Goal: Information Seeking & Learning: Find specific fact

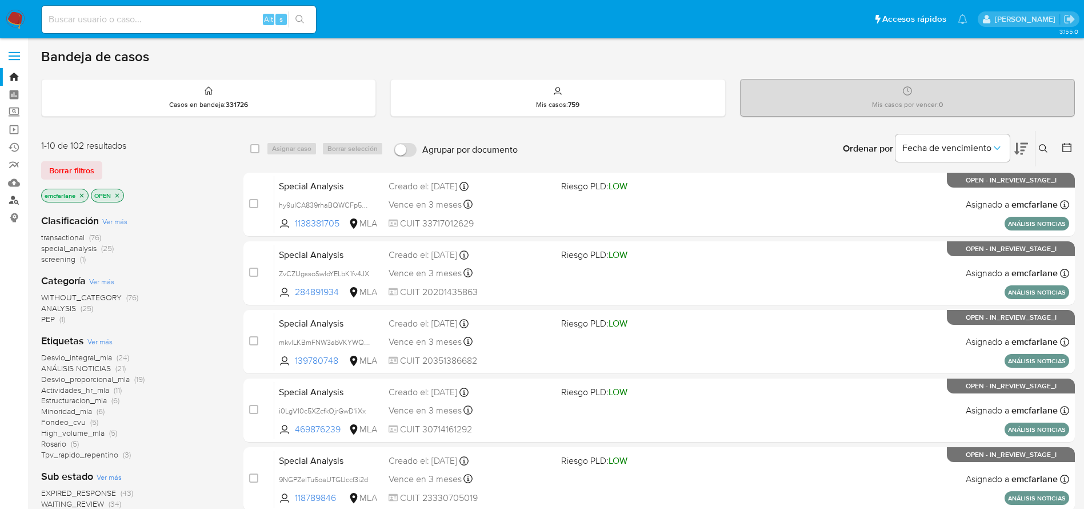
click at [14, 202] on link "Buscador de personas" at bounding box center [68, 200] width 136 height 18
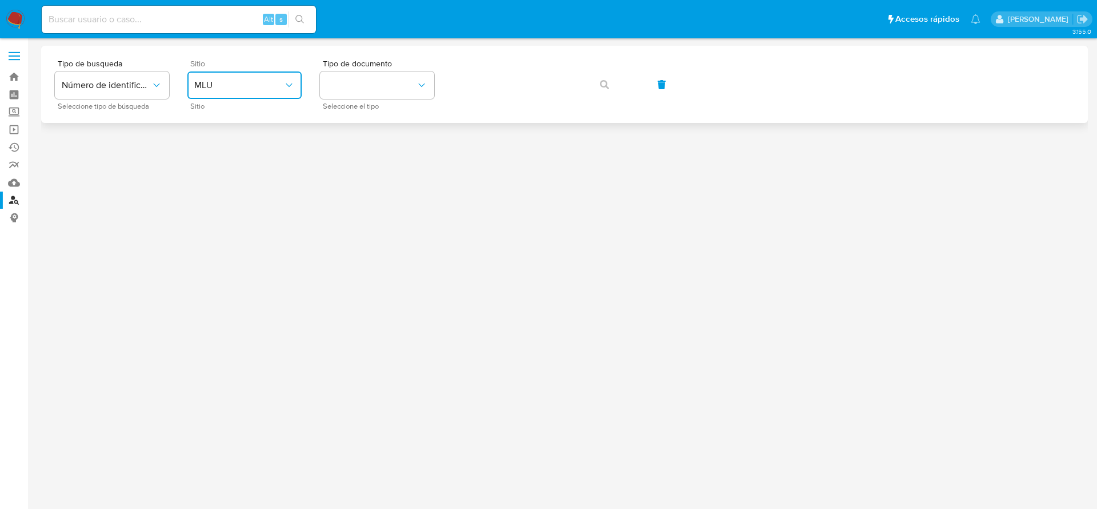
click at [267, 94] on button "MLU" at bounding box center [244, 84] width 114 height 27
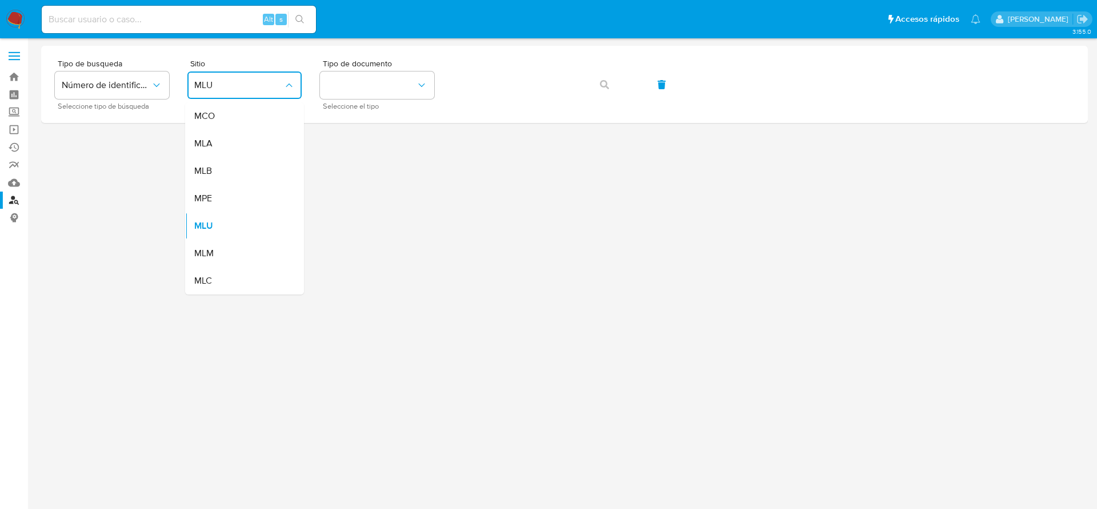
drag, startPoint x: 216, startPoint y: 154, endPoint x: 235, endPoint y: 152, distance: 19.5
click at [217, 153] on div "MLA" at bounding box center [241, 143] width 94 height 27
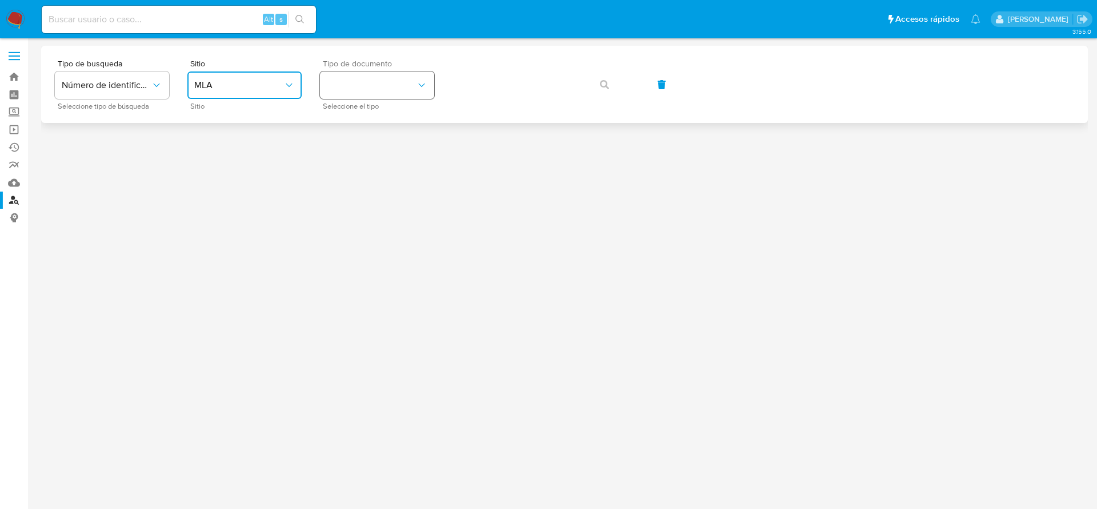
click at [408, 95] on button "identificationType" at bounding box center [377, 84] width 114 height 27
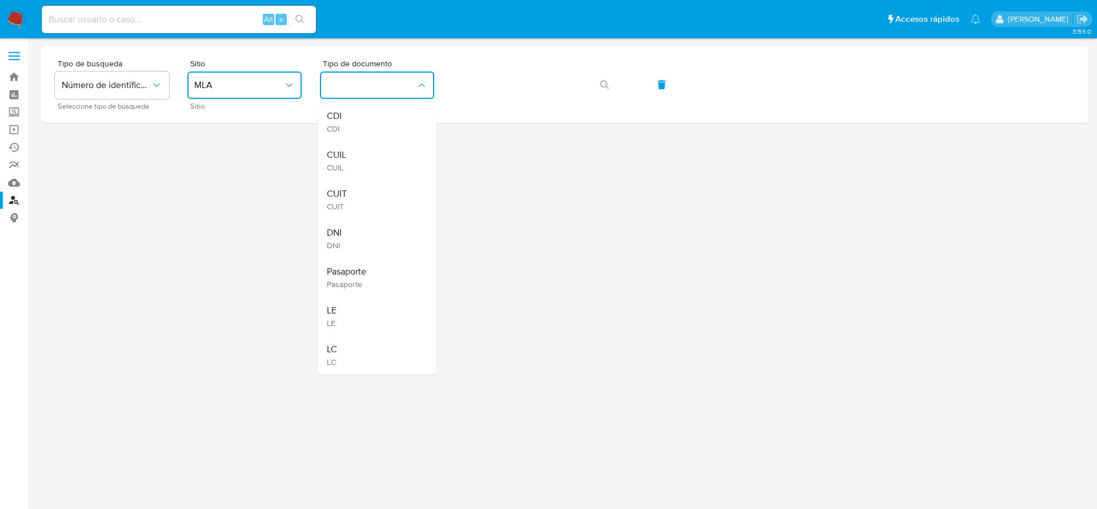
click at [356, 196] on div "CUIT CUIT" at bounding box center [374, 199] width 94 height 39
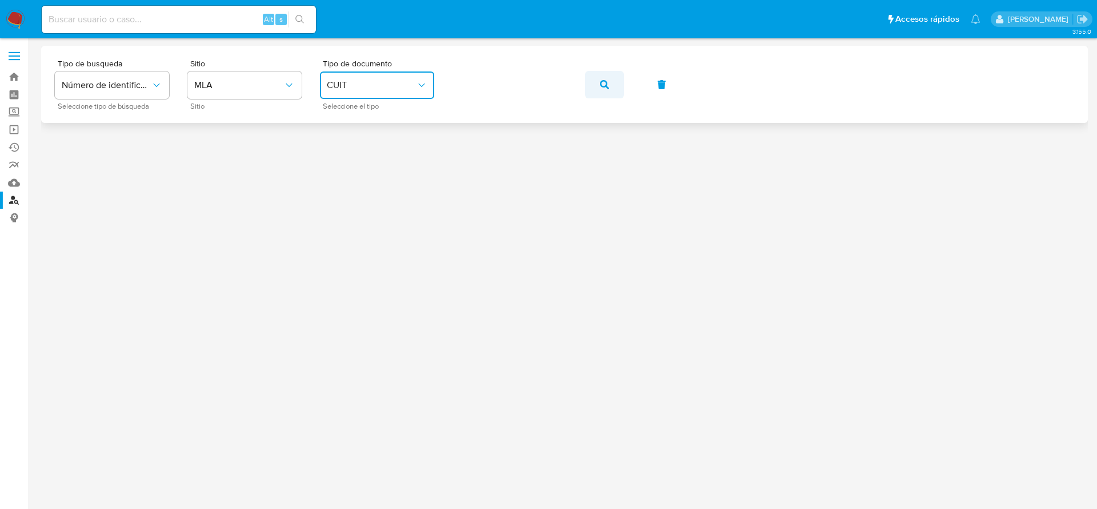
click at [599, 86] on button "button" at bounding box center [604, 84] width 39 height 27
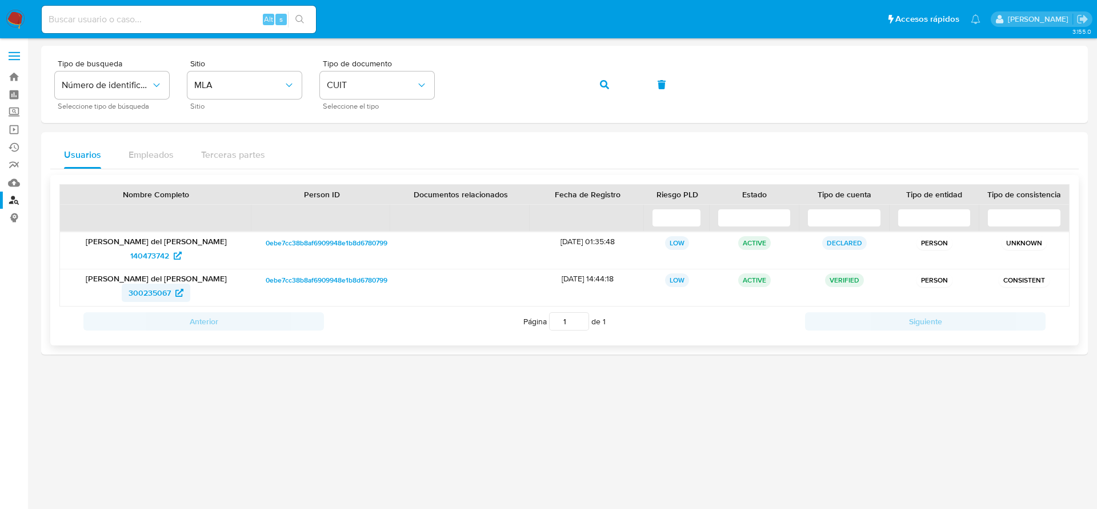
click at [141, 286] on span "300235067" at bounding box center [150, 292] width 42 height 18
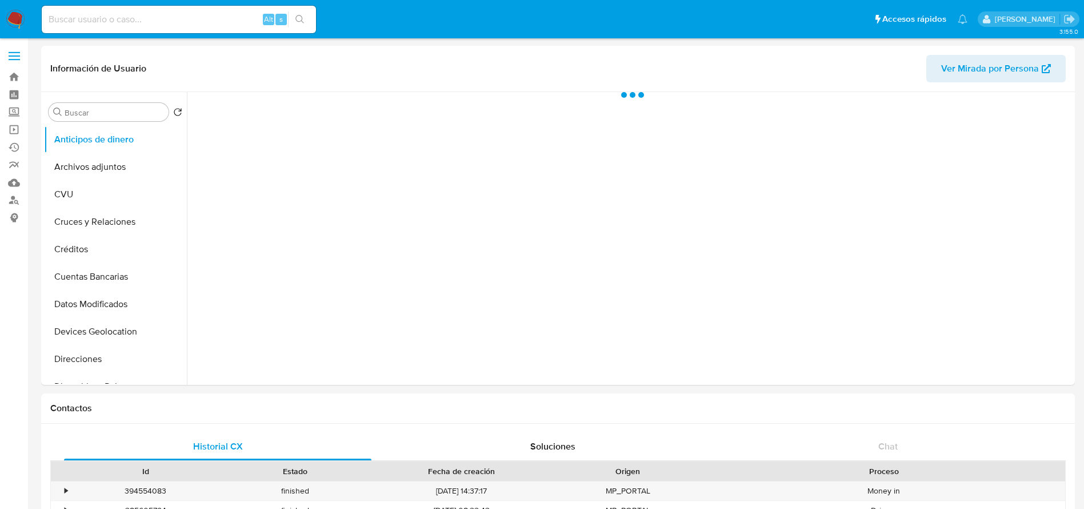
select select "10"
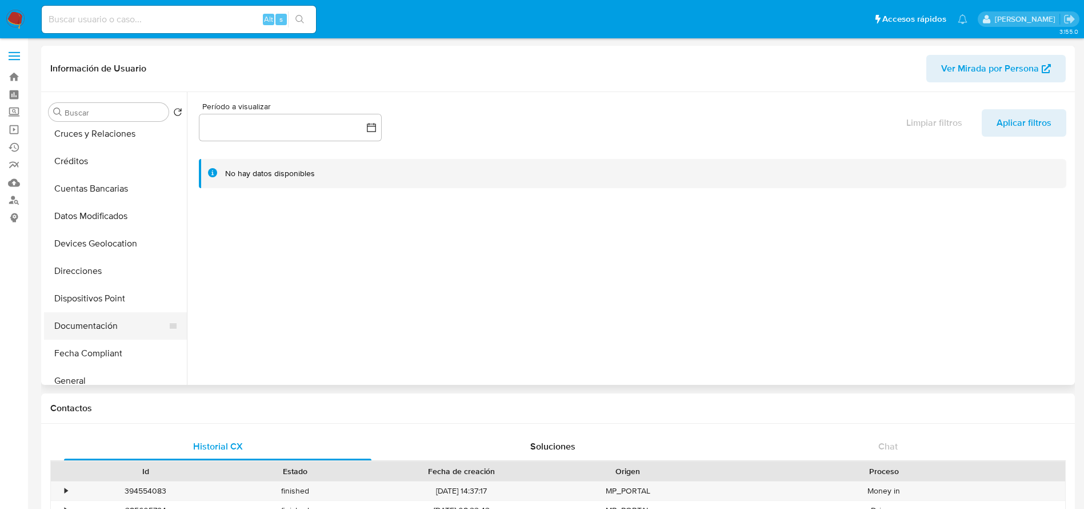
scroll to position [171, 0]
click at [80, 182] on button "Direcciones" at bounding box center [111, 187] width 134 height 27
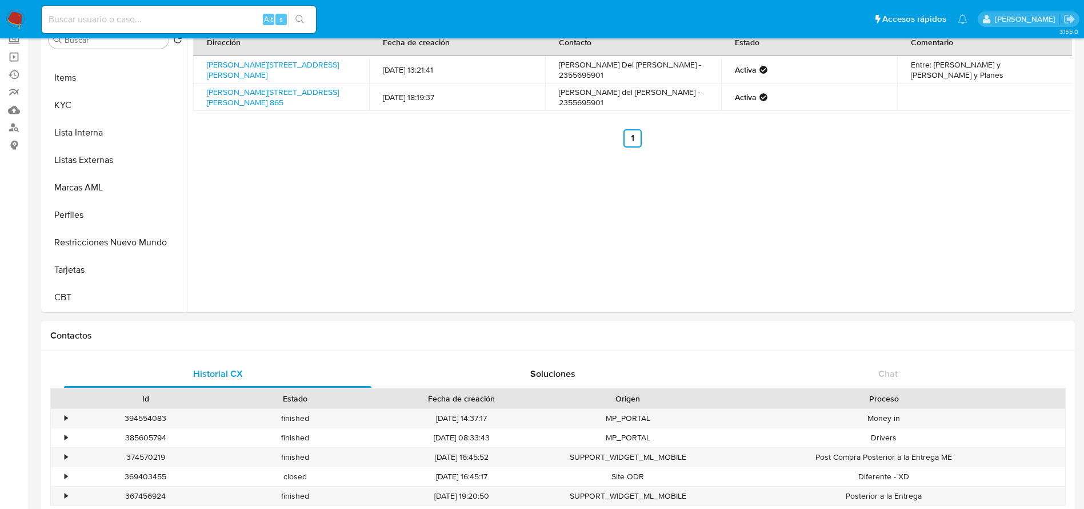
scroll to position [0, 0]
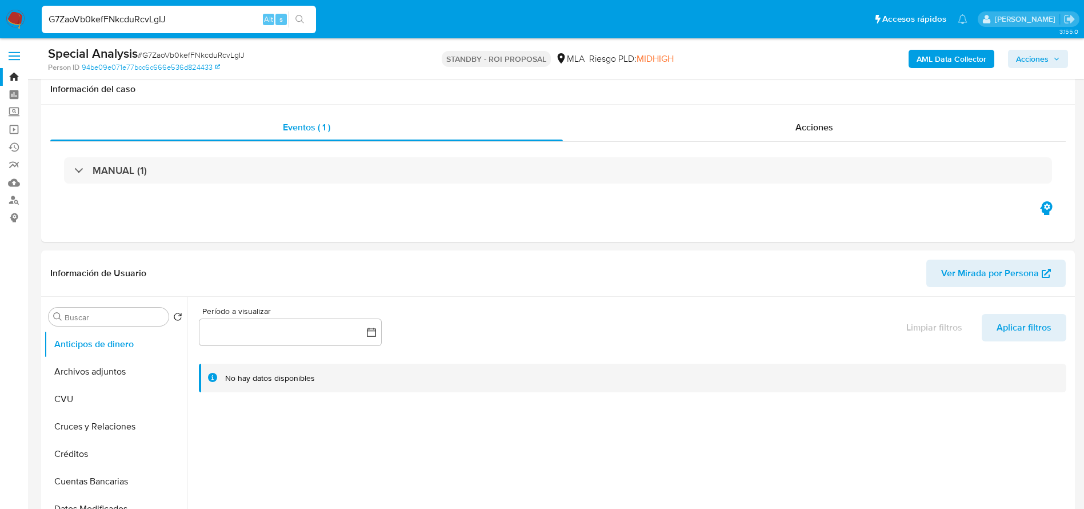
select select "10"
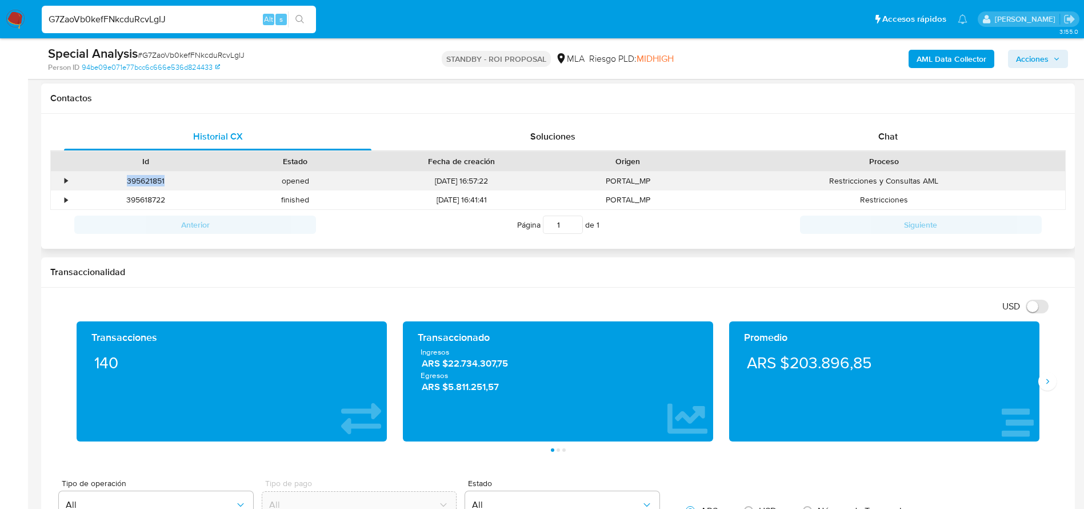
click at [135, 177] on div "395621851" at bounding box center [146, 180] width 150 height 19
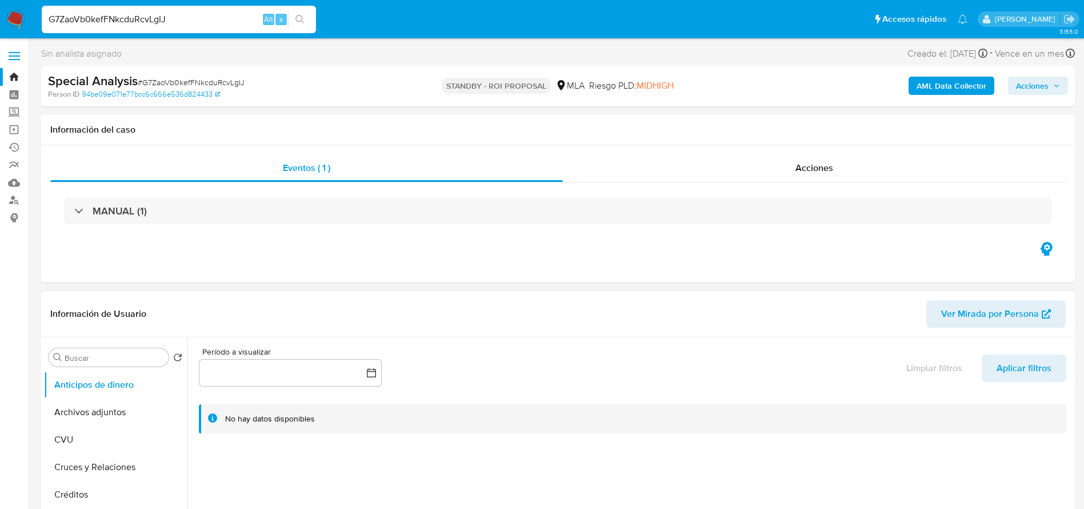
click at [90, 413] on button "Archivos adjuntos" at bounding box center [115, 411] width 143 height 27
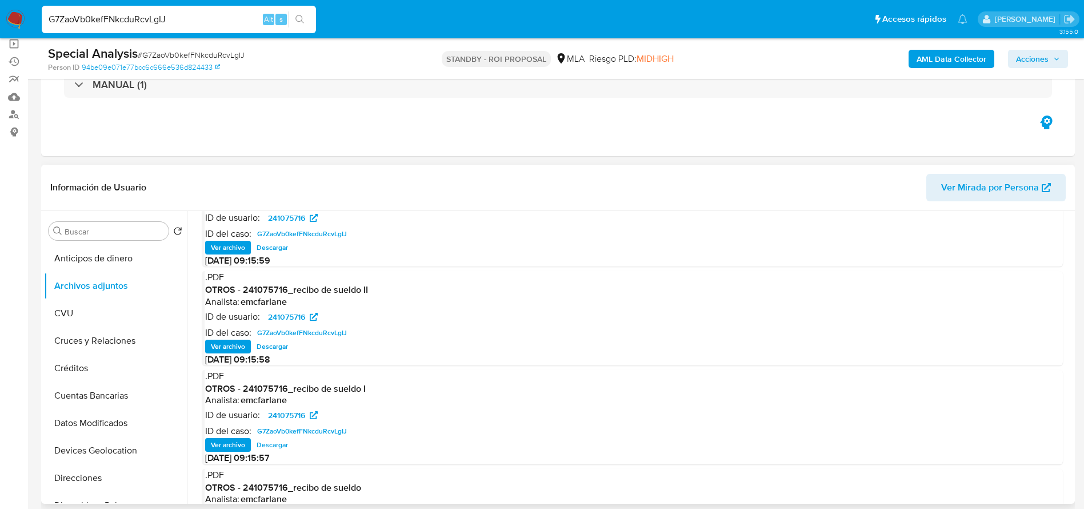
scroll to position [86, 0]
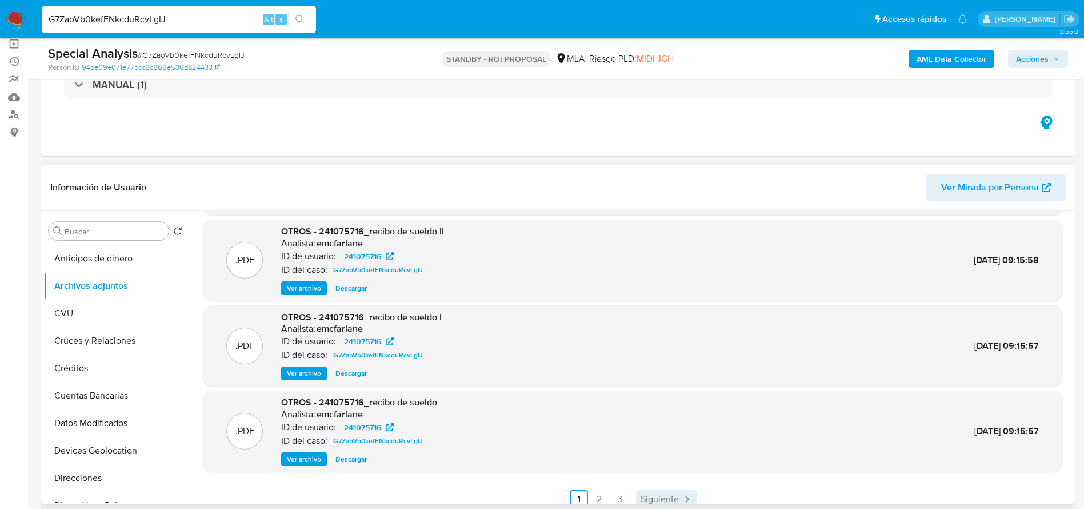
click at [656, 497] on span "Siguiente" at bounding box center [659, 498] width 38 height 9
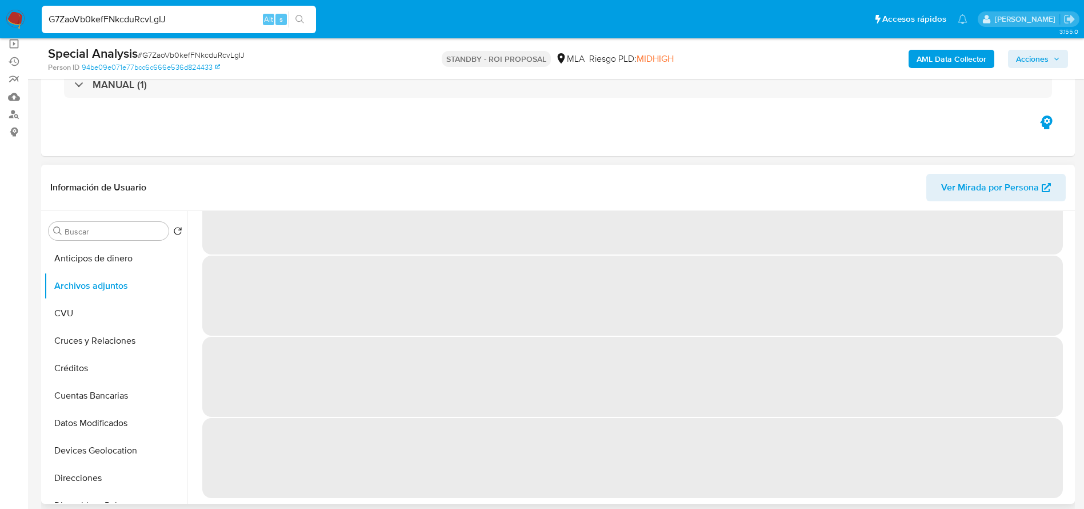
scroll to position [0, 0]
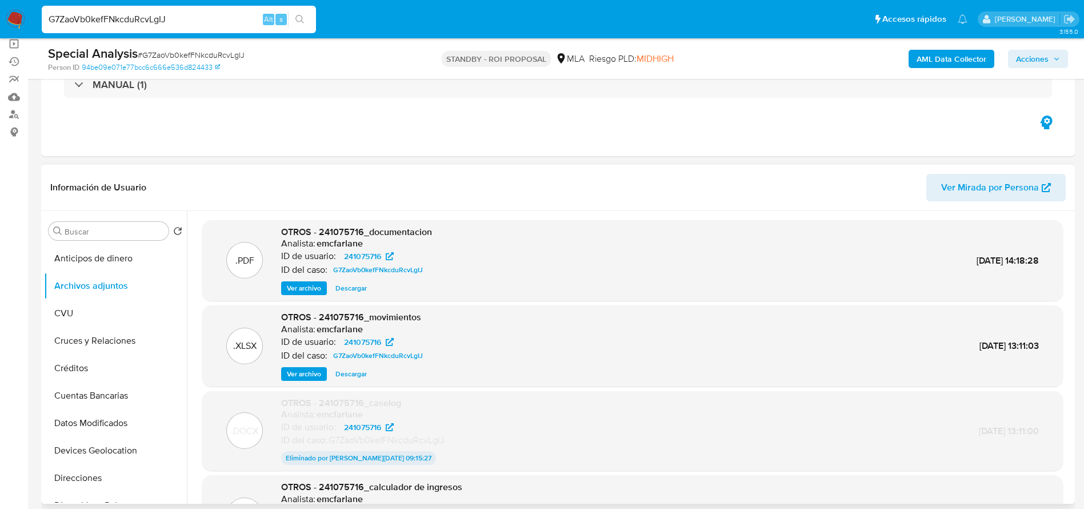
click at [179, 18] on input "G7ZaoVb0kefFNkcduRcvLgIJ" at bounding box center [179, 19] width 274 height 15
click at [179, 17] on input "G7ZaoVb0kefFNkcduRcvLgIJ" at bounding box center [179, 19] width 274 height 15
paste input "lt4y9tfZVmoH4PNxomLXN2hj"
type input "lt4y9tfZVmoH4PNxomLXN2hj"
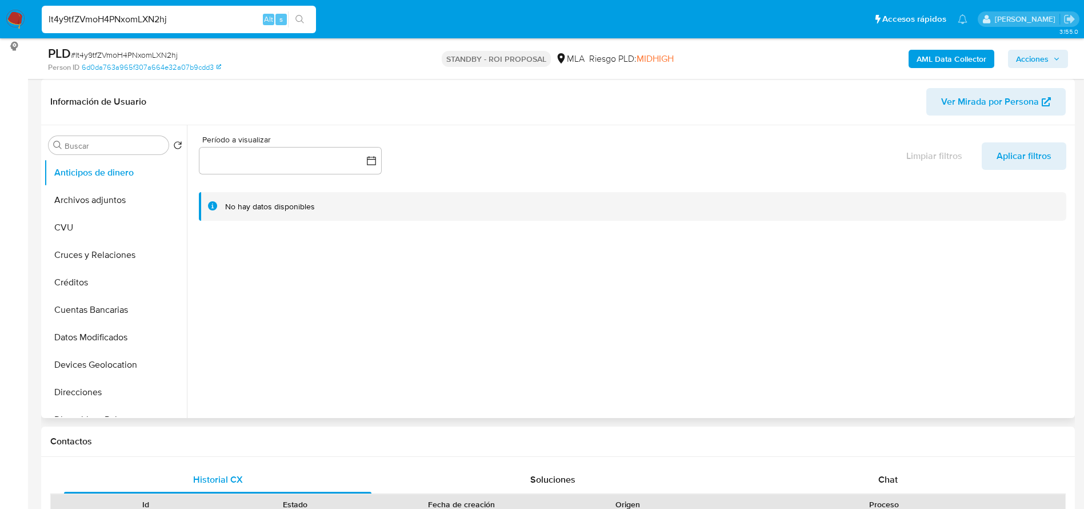
select select "10"
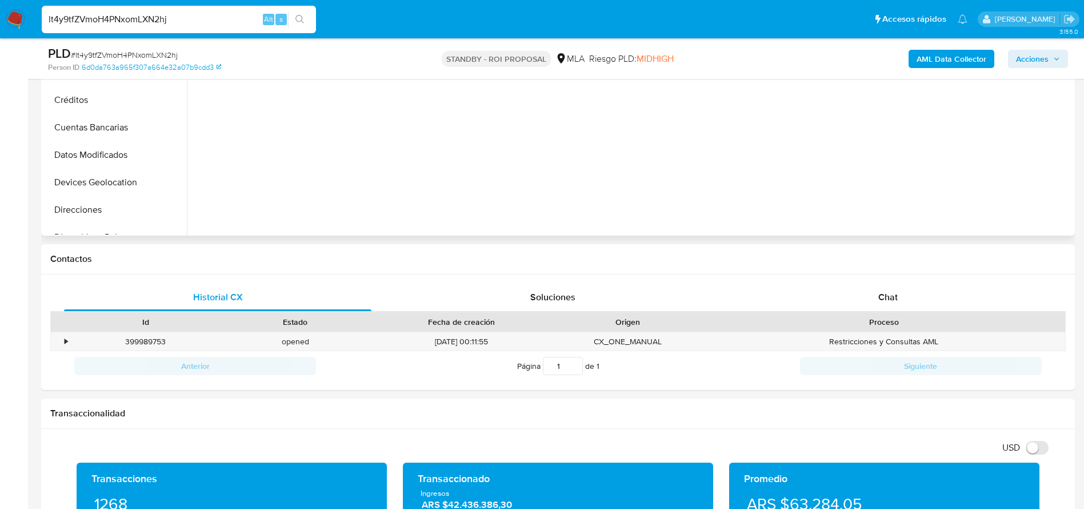
scroll to position [429, 0]
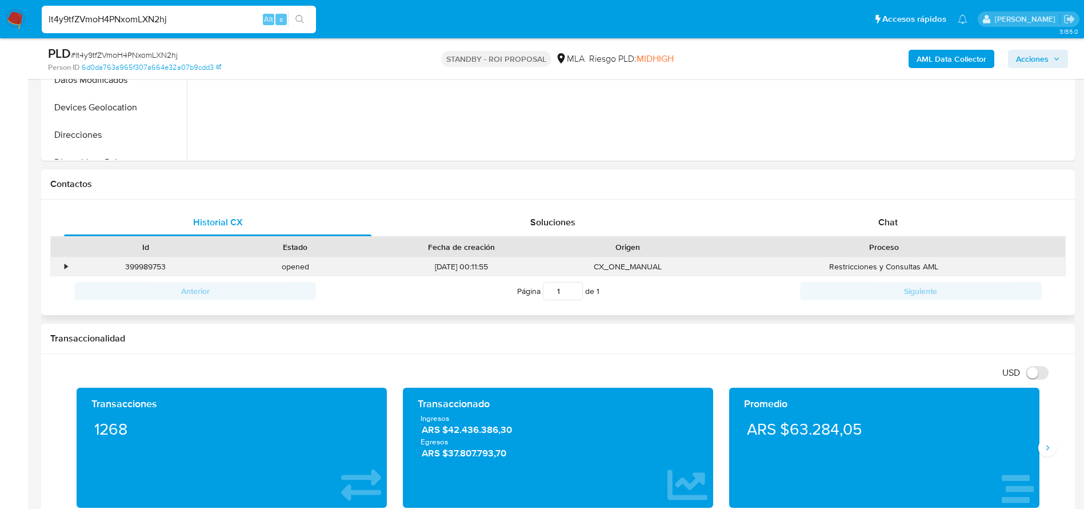
click at [141, 262] on div "399989753" at bounding box center [146, 266] width 150 height 19
copy div "399989753"
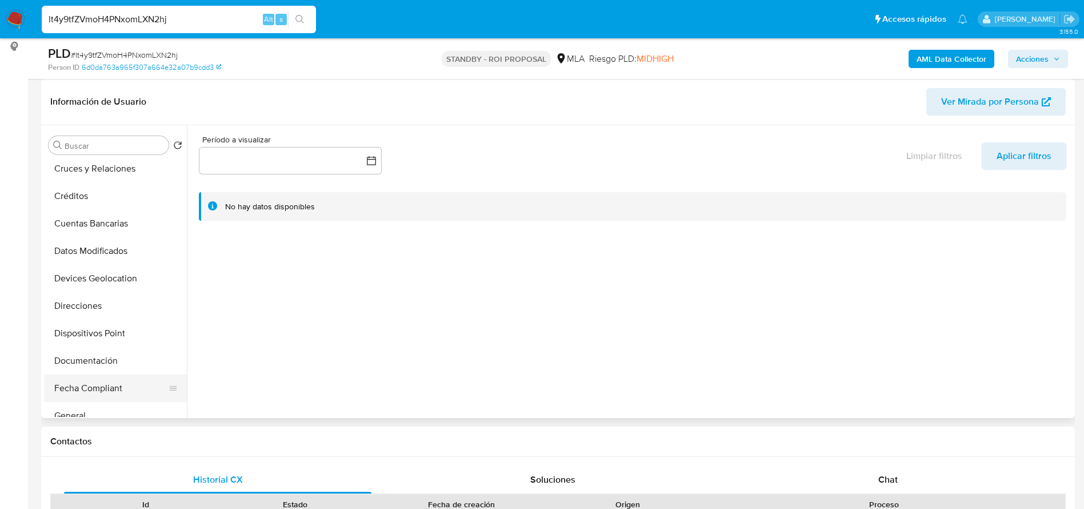
scroll to position [171, 0]
click at [111, 351] on button "Historial Casos" at bounding box center [111, 357] width 134 height 27
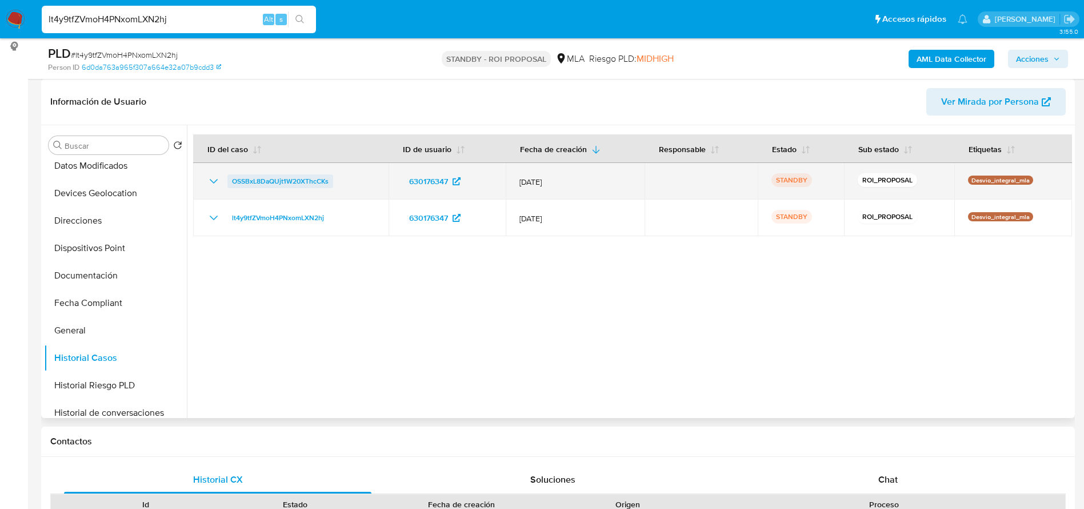
click at [259, 182] on span "OSSBxL8DaQUjt1W20XThcCKs" at bounding box center [280, 181] width 97 height 14
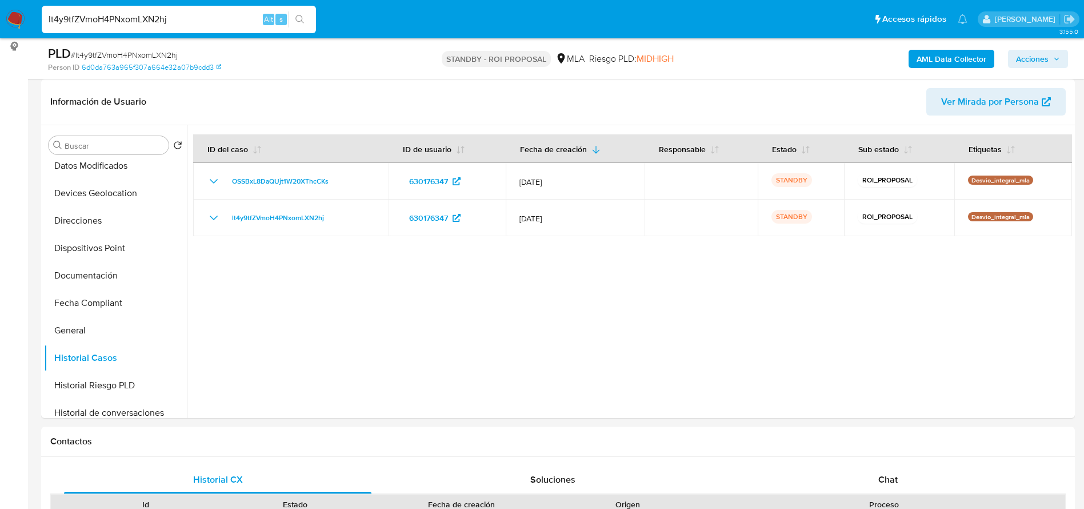
click at [172, 17] on input "lt4y9tfZVmoH4PNxomLXN2hj" at bounding box center [179, 19] width 274 height 15
paste input "ABVEjMGwUjMB0teckpGynTgE"
type input "ABVEjMGwUjMB0teckpGynTgE"
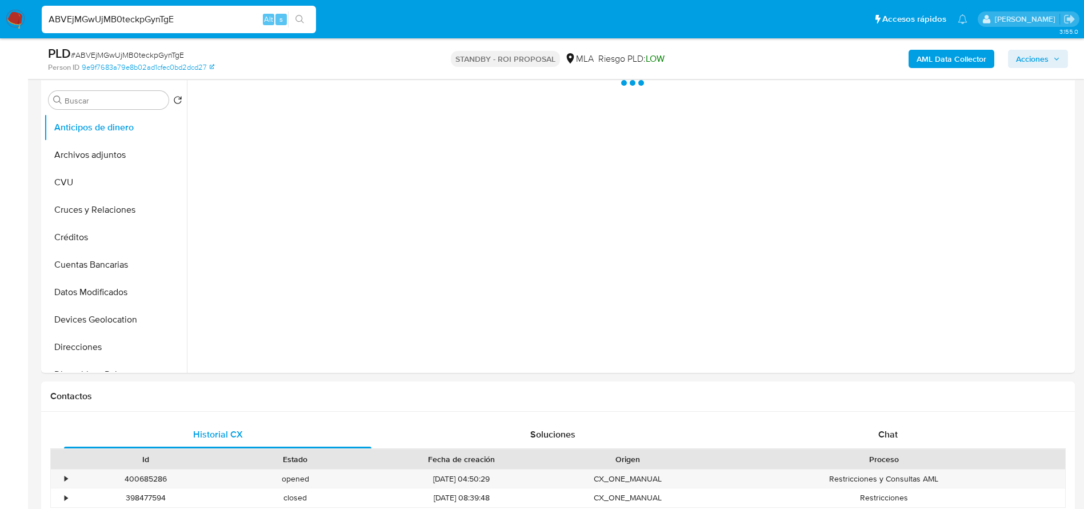
scroll to position [600, 0]
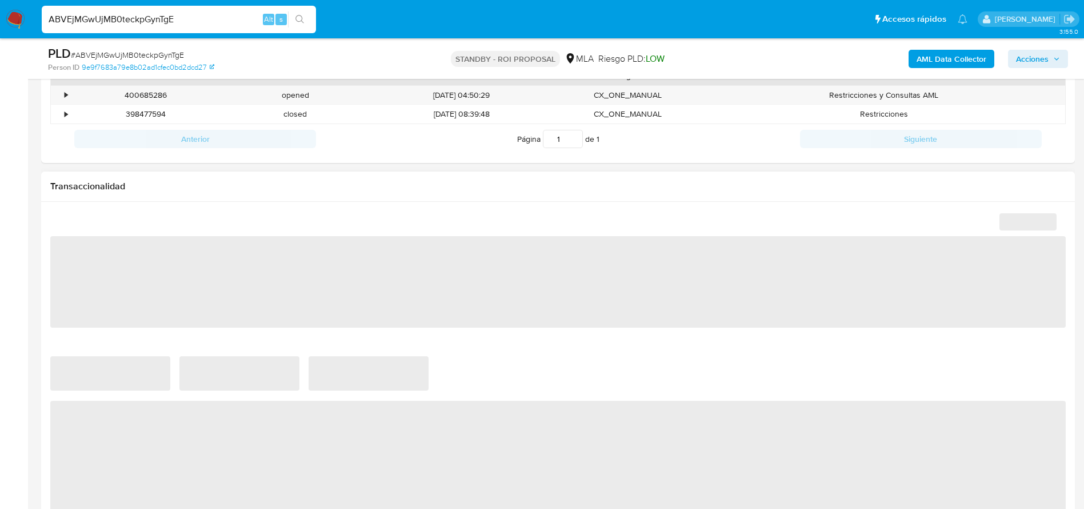
select select "10"
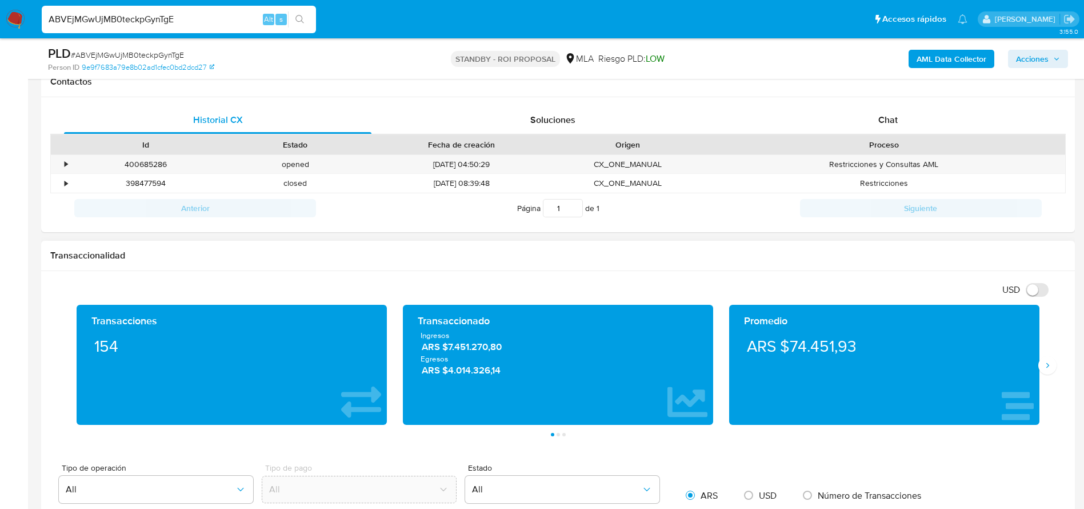
scroll to position [514, 0]
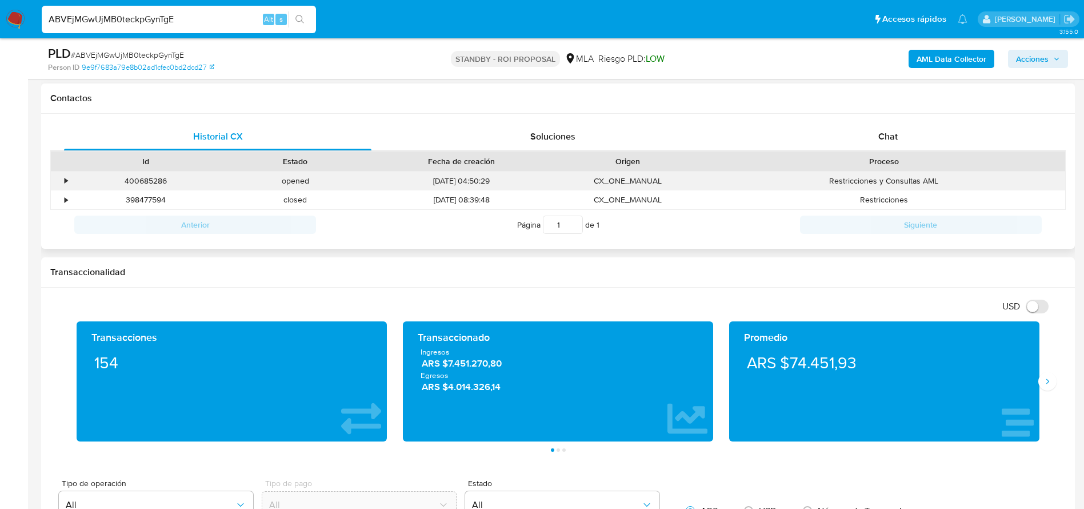
click at [141, 183] on div "400685286" at bounding box center [146, 180] width 150 height 19
copy div "400685286"
click at [192, 19] on input "ABVEjMGwUjMB0teckpGynTgE" at bounding box center [179, 19] width 274 height 15
click at [192, 18] on input "ABVEjMGwUjMB0teckpGynTgE" at bounding box center [179, 19] width 274 height 15
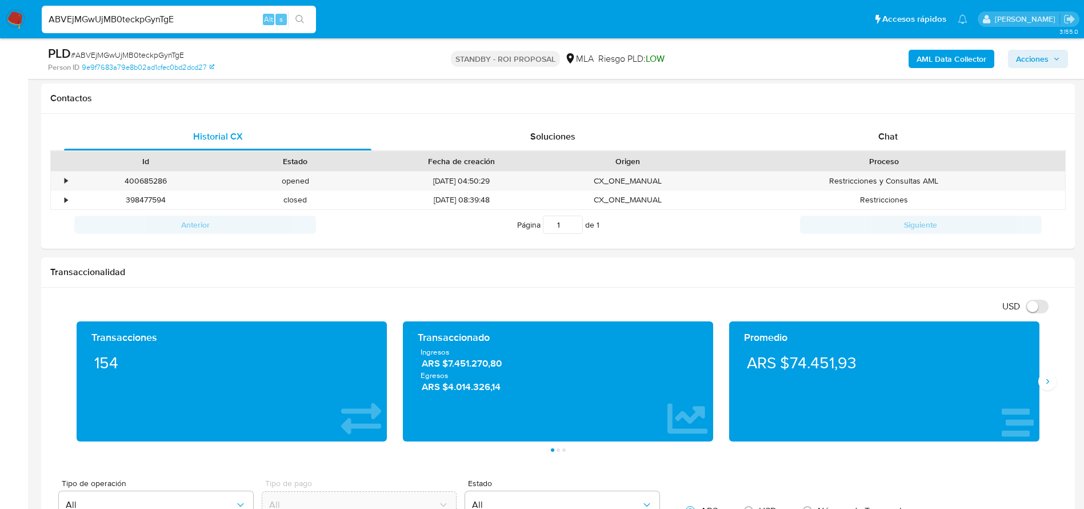
paste input "8sVMDxEGVc463vvP9YOxtLZP"
type input "8sVMDxEGVc463vvP9YOxtLZP"
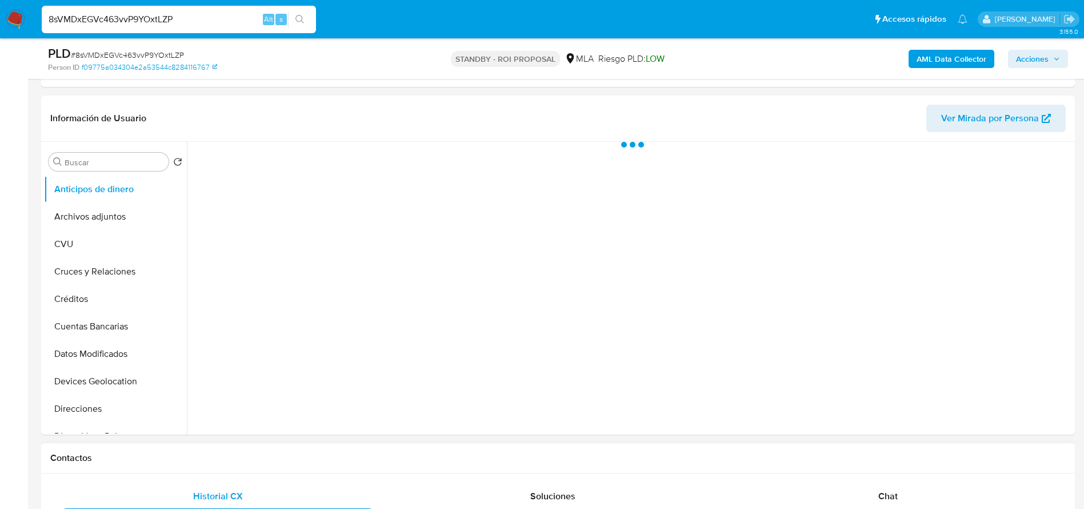
scroll to position [343, 0]
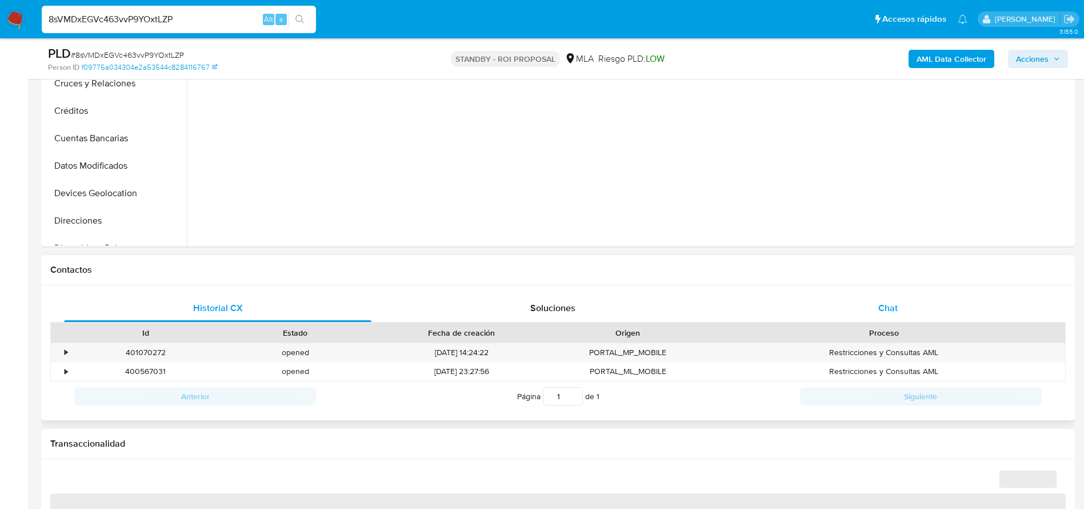
select select "10"
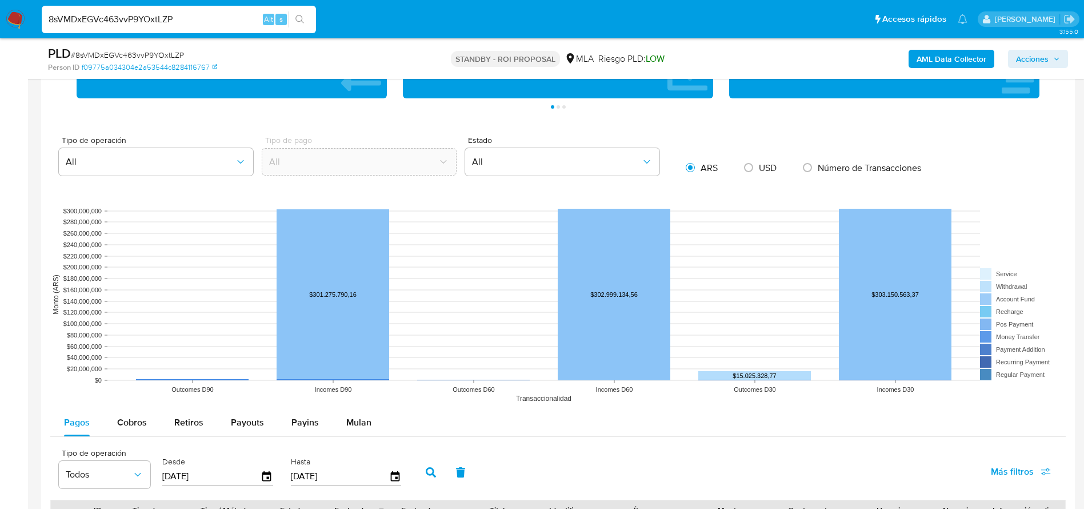
scroll to position [514, 0]
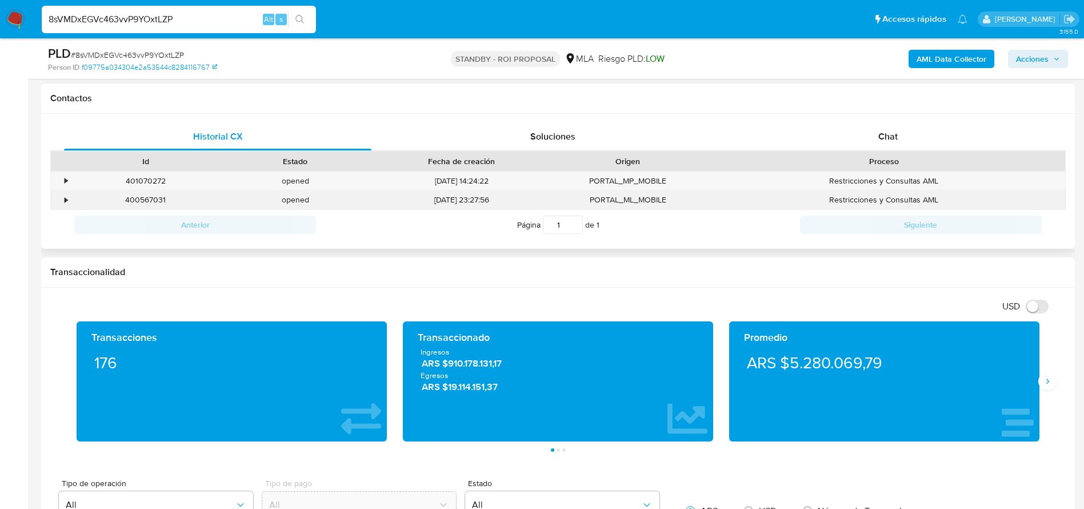
click at [146, 193] on div "400567031" at bounding box center [146, 199] width 150 height 19
click at [145, 196] on div "400567031" at bounding box center [146, 199] width 150 height 19
copy div "400567031"
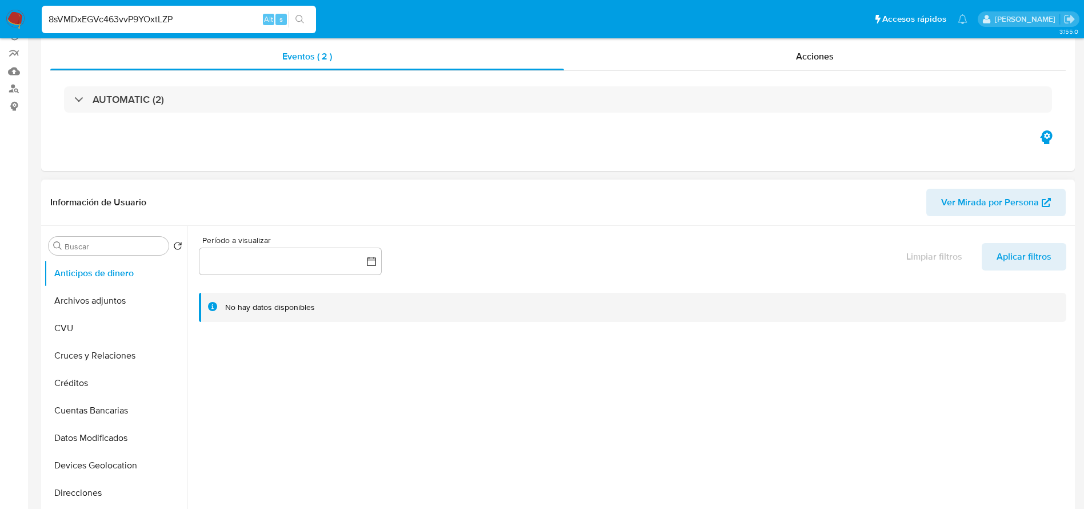
scroll to position [0, 0]
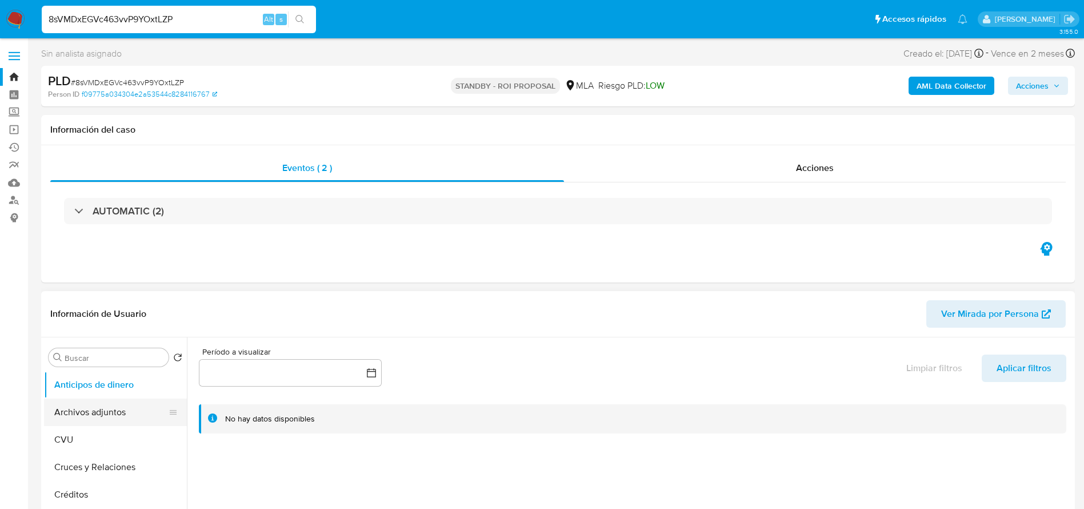
drag, startPoint x: 125, startPoint y: 413, endPoint x: 139, endPoint y: 403, distance: 17.3
click at [125, 413] on button "Archivos adjuntos" at bounding box center [111, 411] width 134 height 27
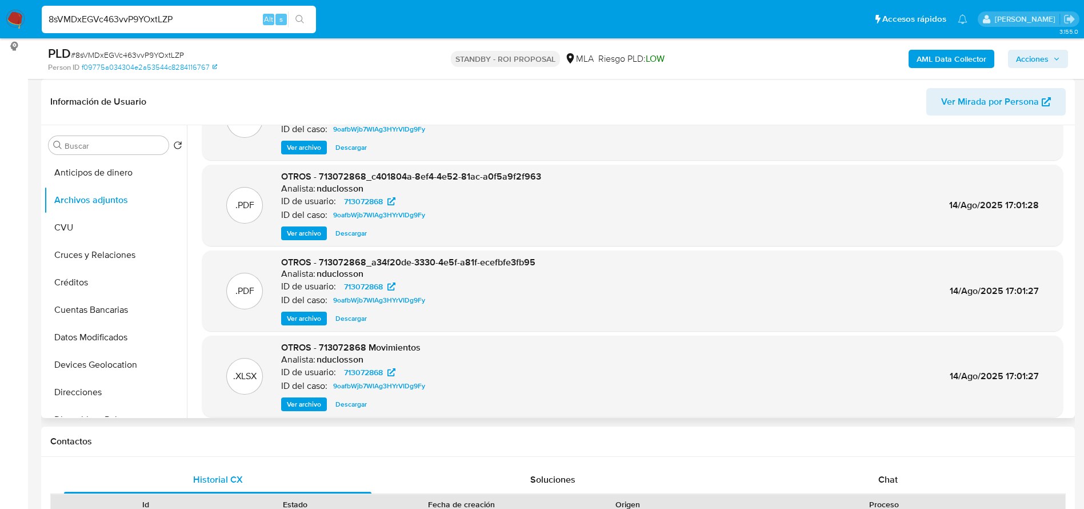
scroll to position [96, 0]
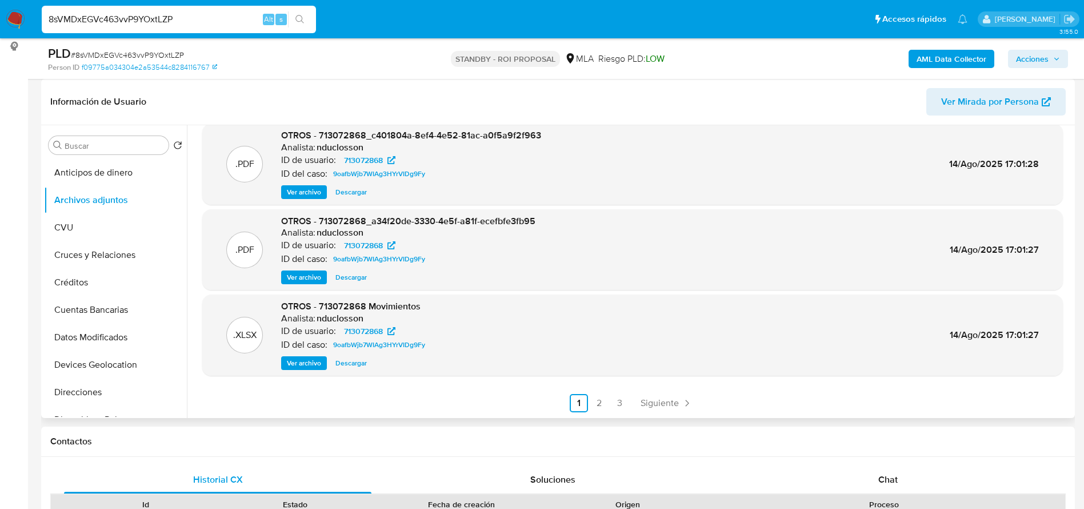
click at [355, 361] on span "Descargar" at bounding box center [350, 362] width 31 height 11
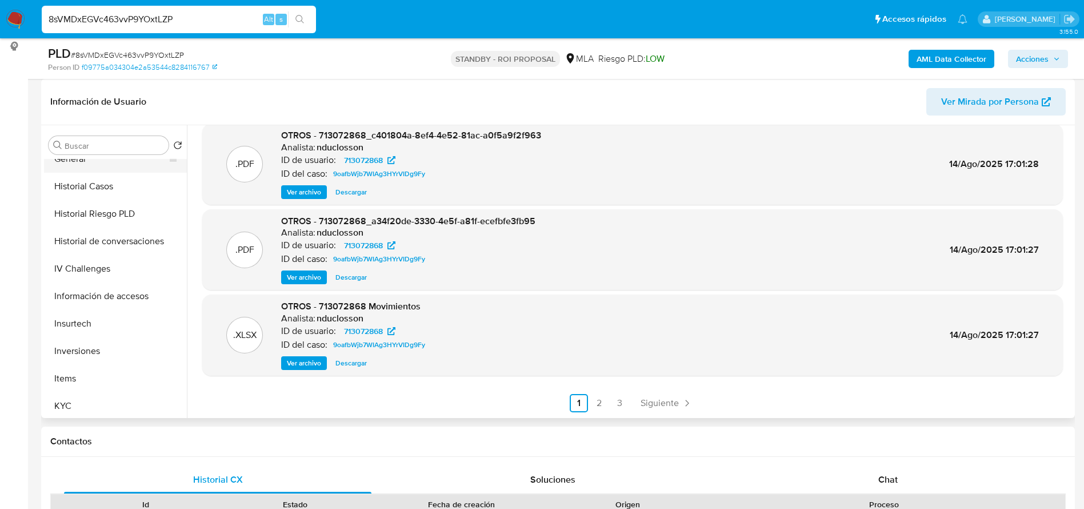
click at [77, 164] on button "General" at bounding box center [111, 158] width 134 height 27
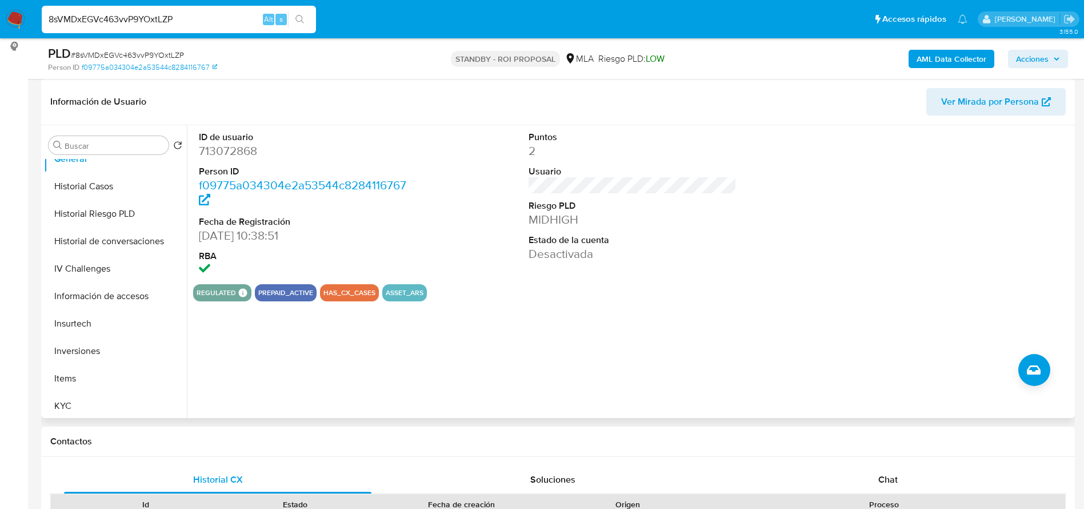
click at [212, 150] on dd "713072868" at bounding box center [303, 151] width 209 height 16
copy dd "713072868"
click at [205, 20] on input "8sVMDxEGVc463vvP9YOxtLZP" at bounding box center [179, 19] width 274 height 15
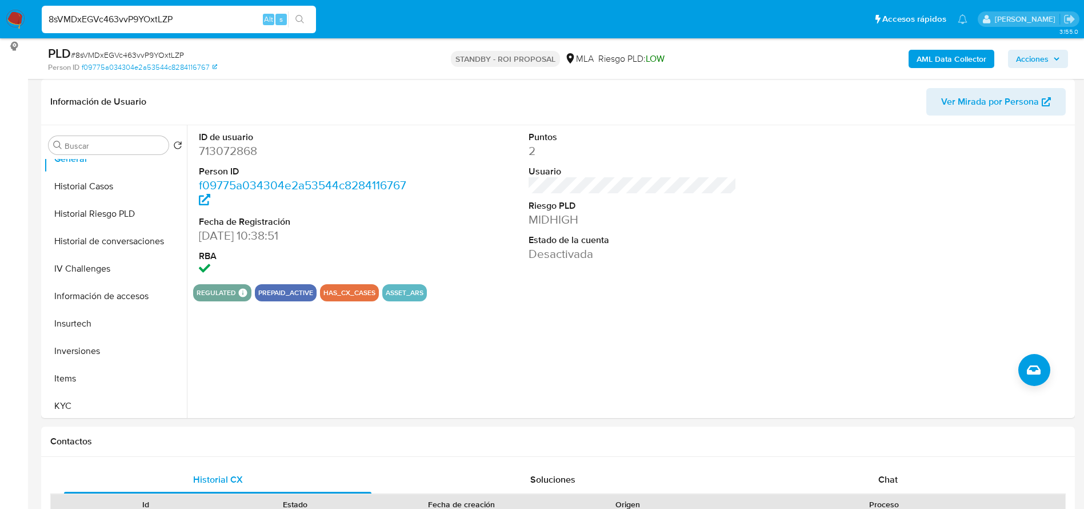
paste input "i2KZPMa8zuErbhD4CMa5OlHL"
type input "i2KZPMa8zuErbhD4CMa5OlHL"
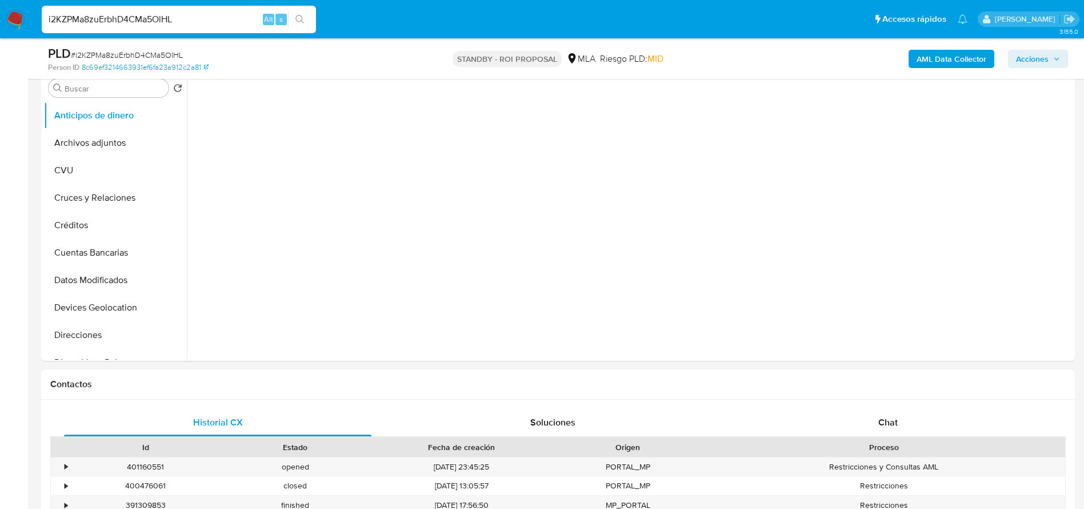
scroll to position [257, 0]
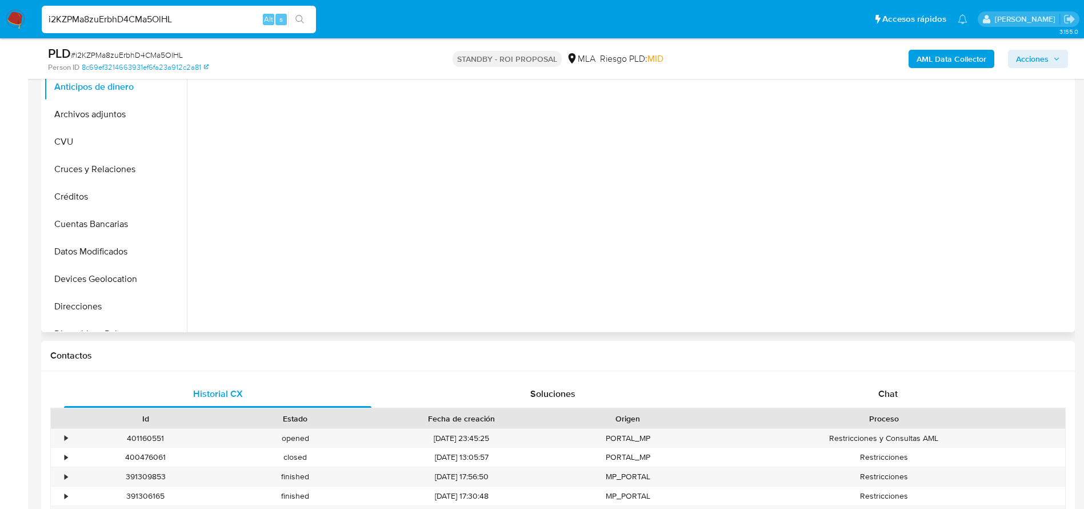
select select "10"
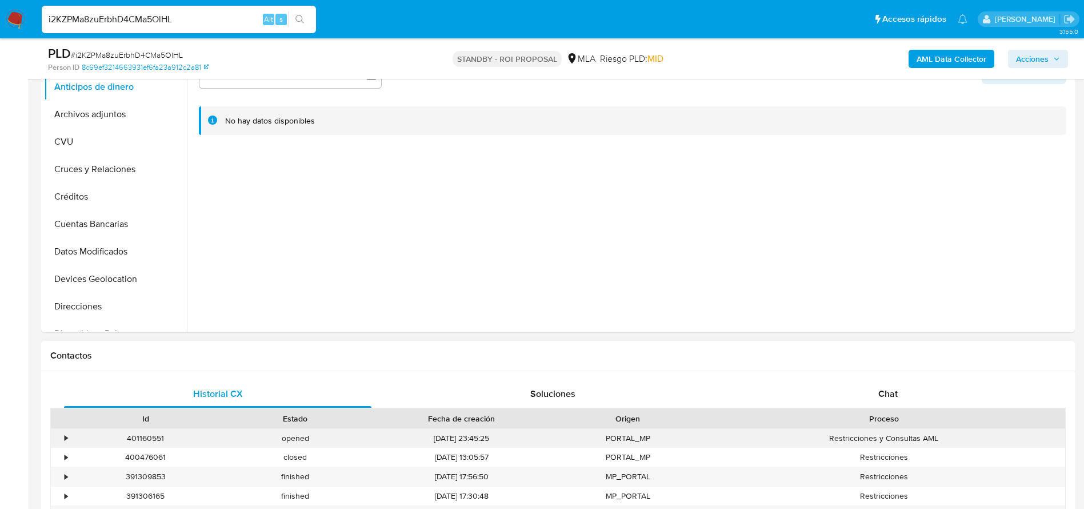
click at [144, 436] on div "401160551" at bounding box center [146, 438] width 150 height 19
copy div "401160551"
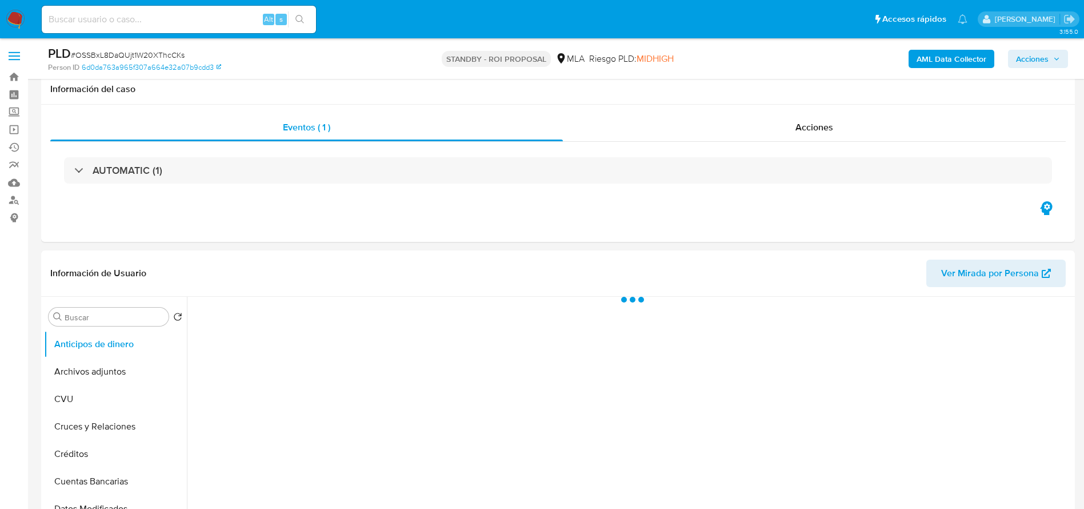
scroll to position [343, 0]
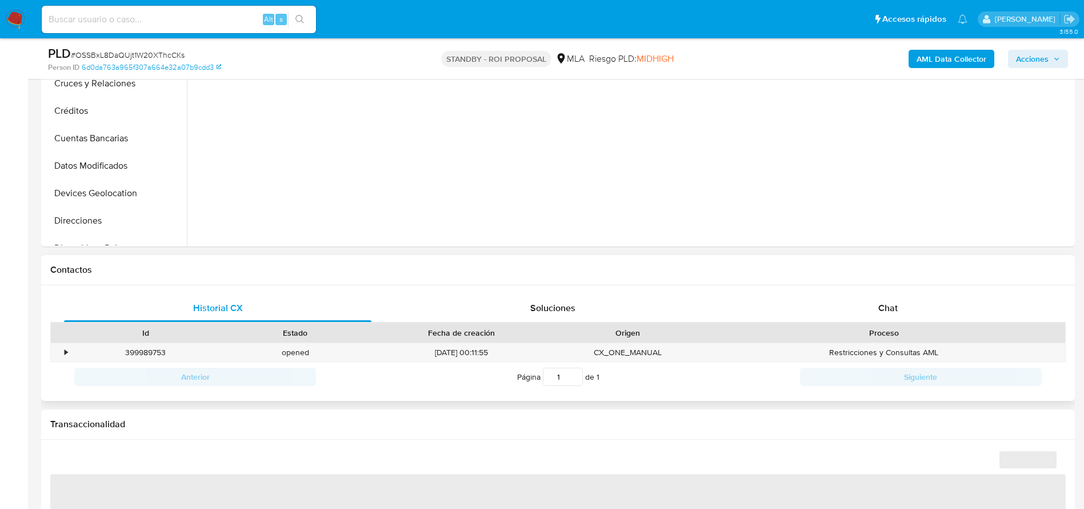
select select "10"
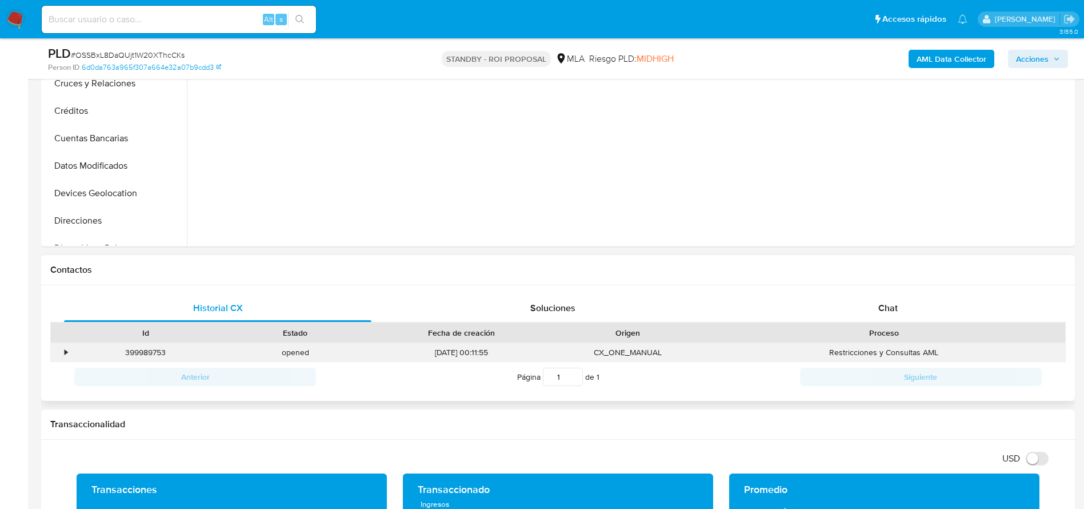
click at [149, 357] on div "399989753" at bounding box center [146, 352] width 150 height 19
copy div "399989753"
